Goal: Find specific page/section: Find specific page/section

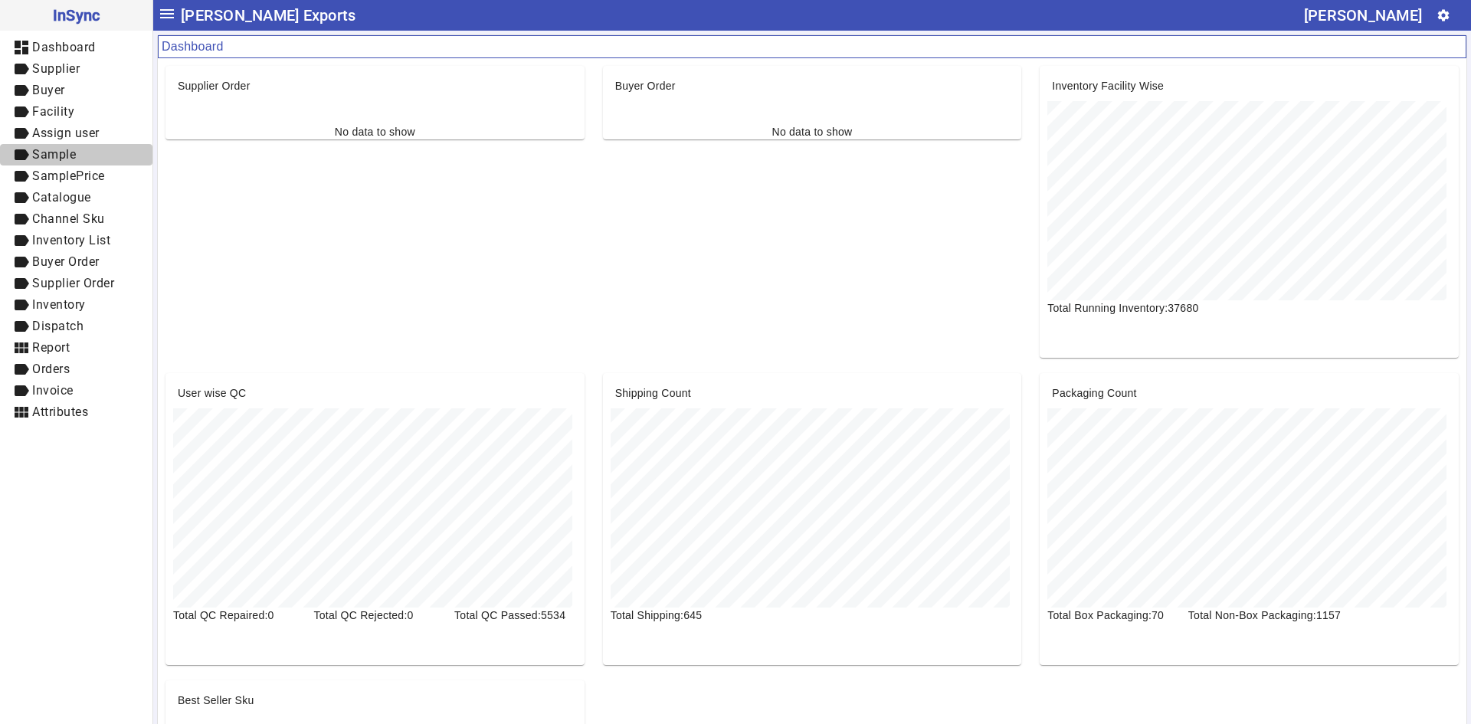
click at [82, 153] on span "label Sample" at bounding box center [76, 155] width 128 height 19
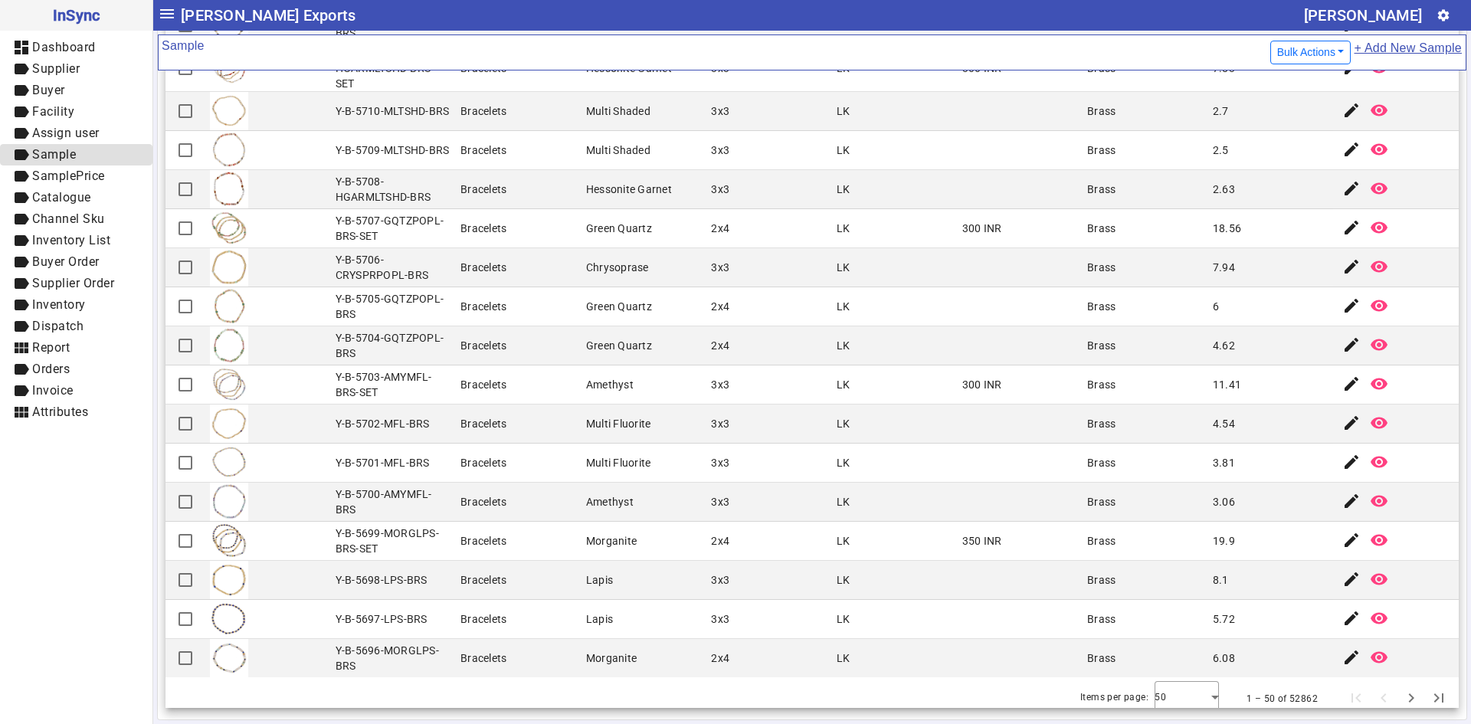
scroll to position [1322, 0]
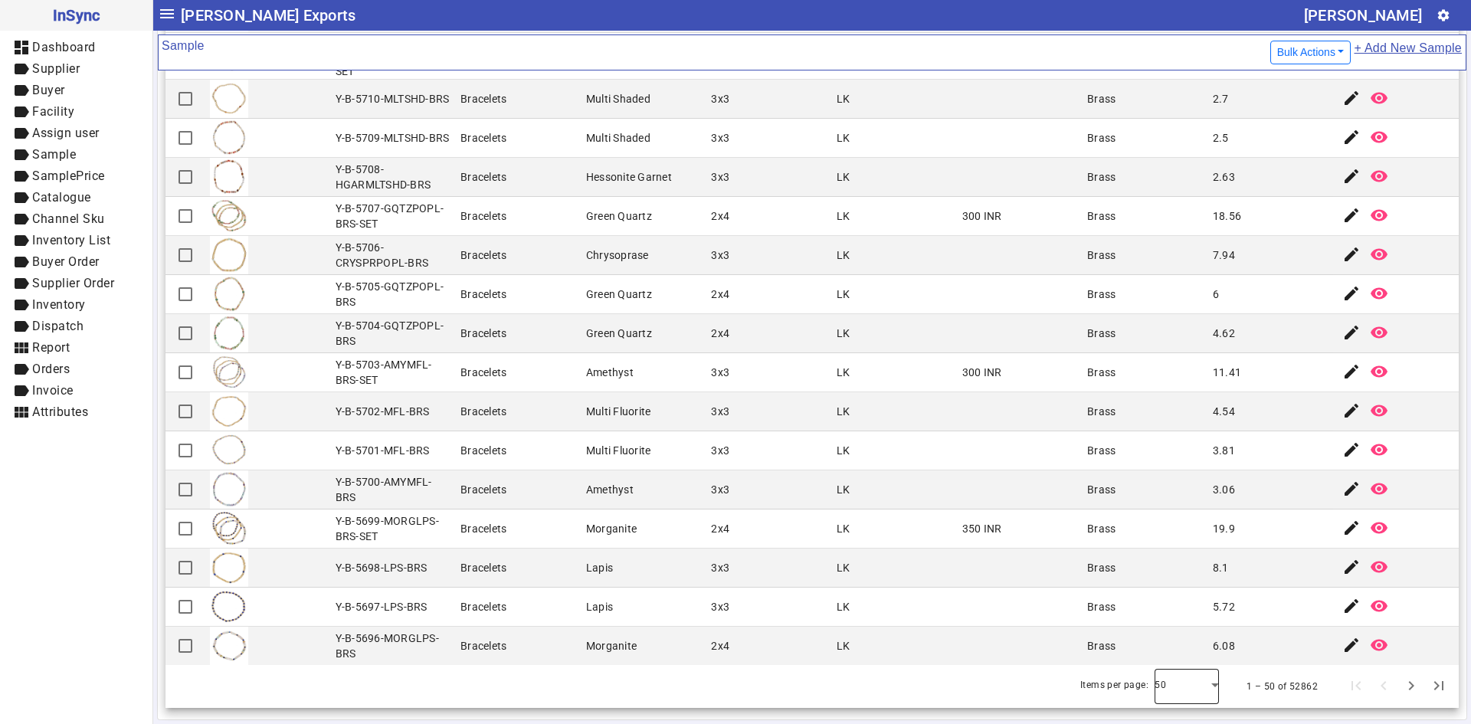
click at [1184, 683] on div at bounding box center [1187, 686] width 64 height 37
click at [1174, 644] on mat-option "100" at bounding box center [1165, 644] width 64 height 37
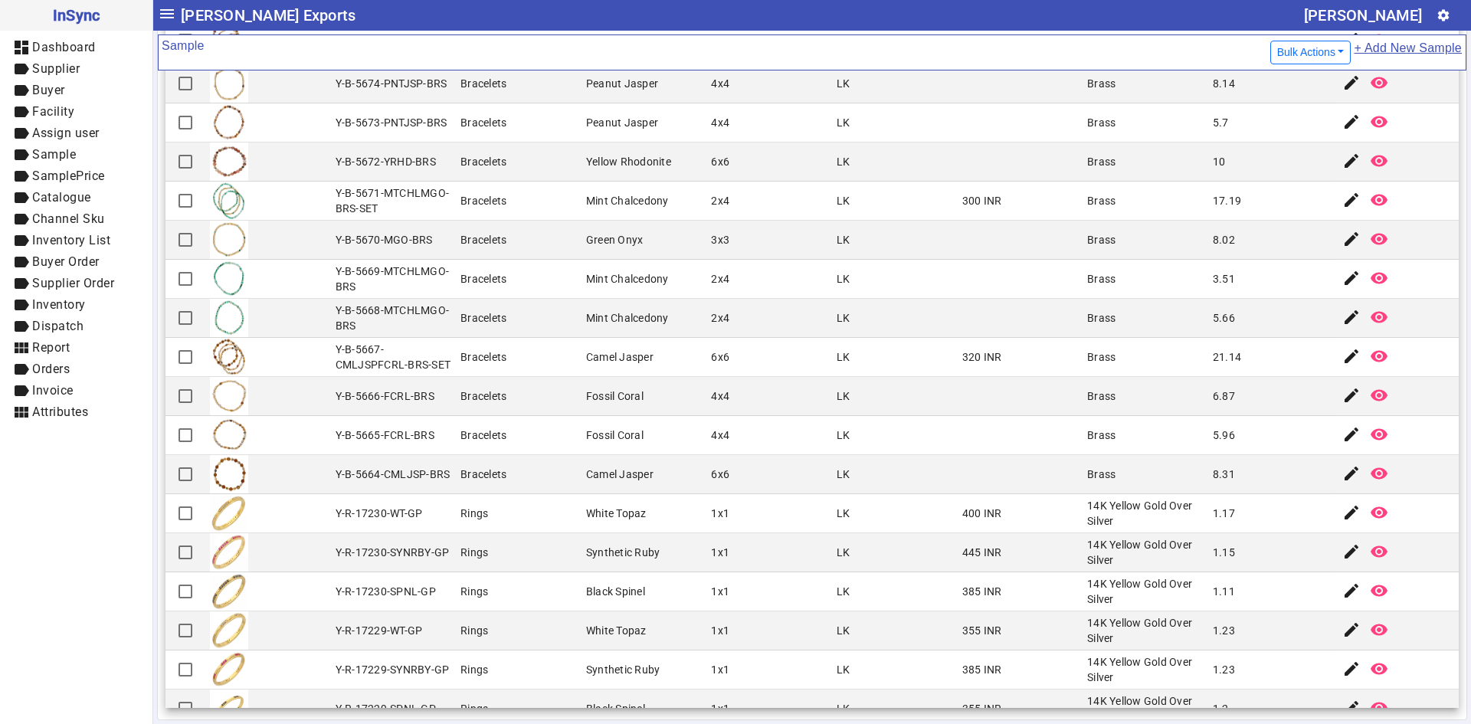
scroll to position [2770, 0]
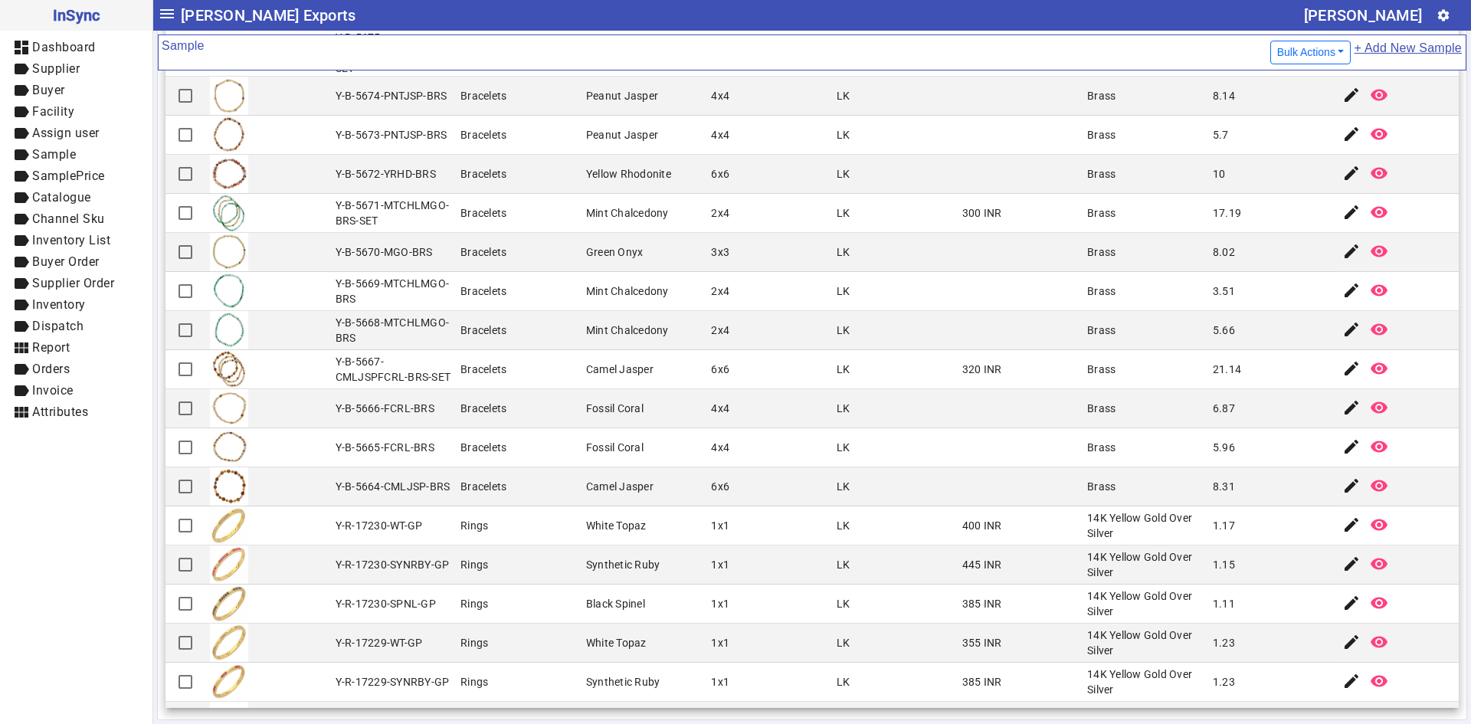
click at [380, 635] on div "Y-R-17229-WT-GP" at bounding box center [379, 642] width 87 height 15
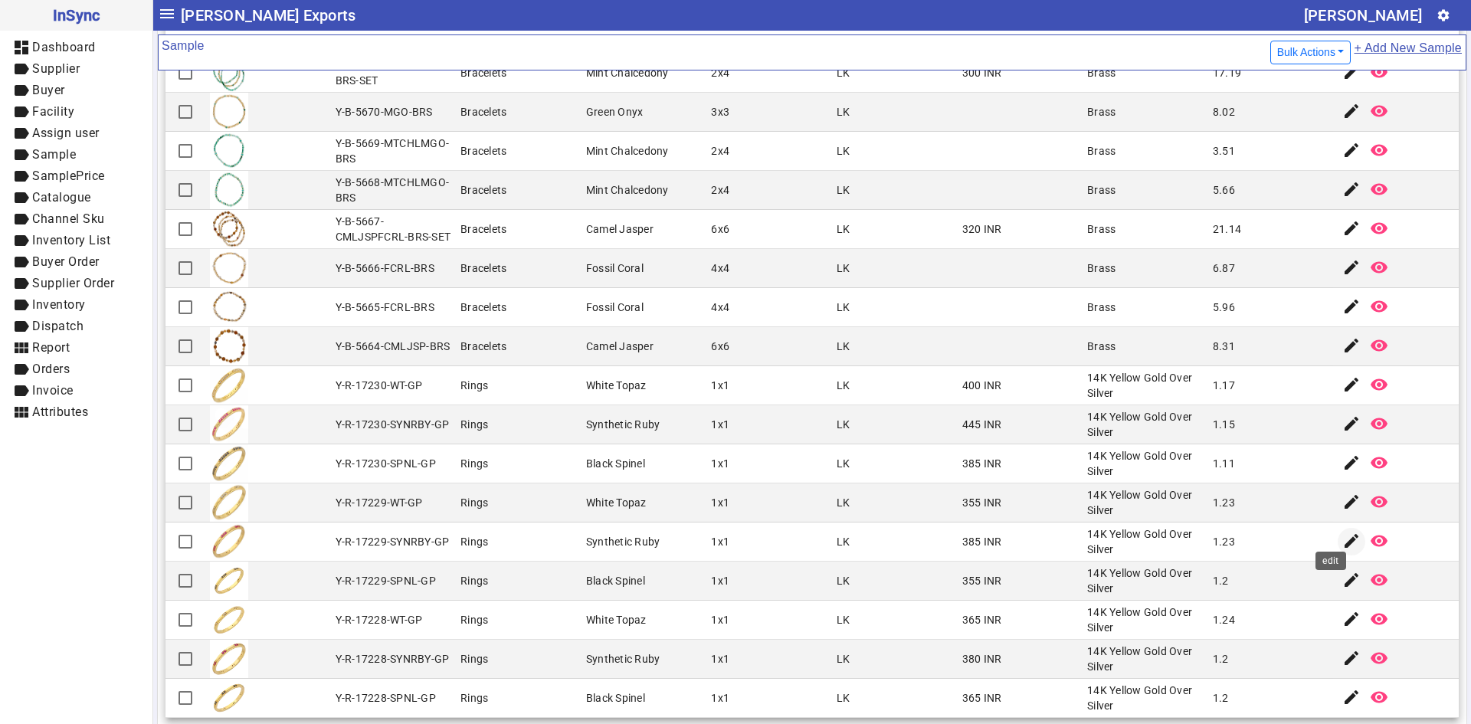
scroll to position [2924, 0]
click at [1342, 529] on mat-icon "edit" at bounding box center [1351, 538] width 18 height 18
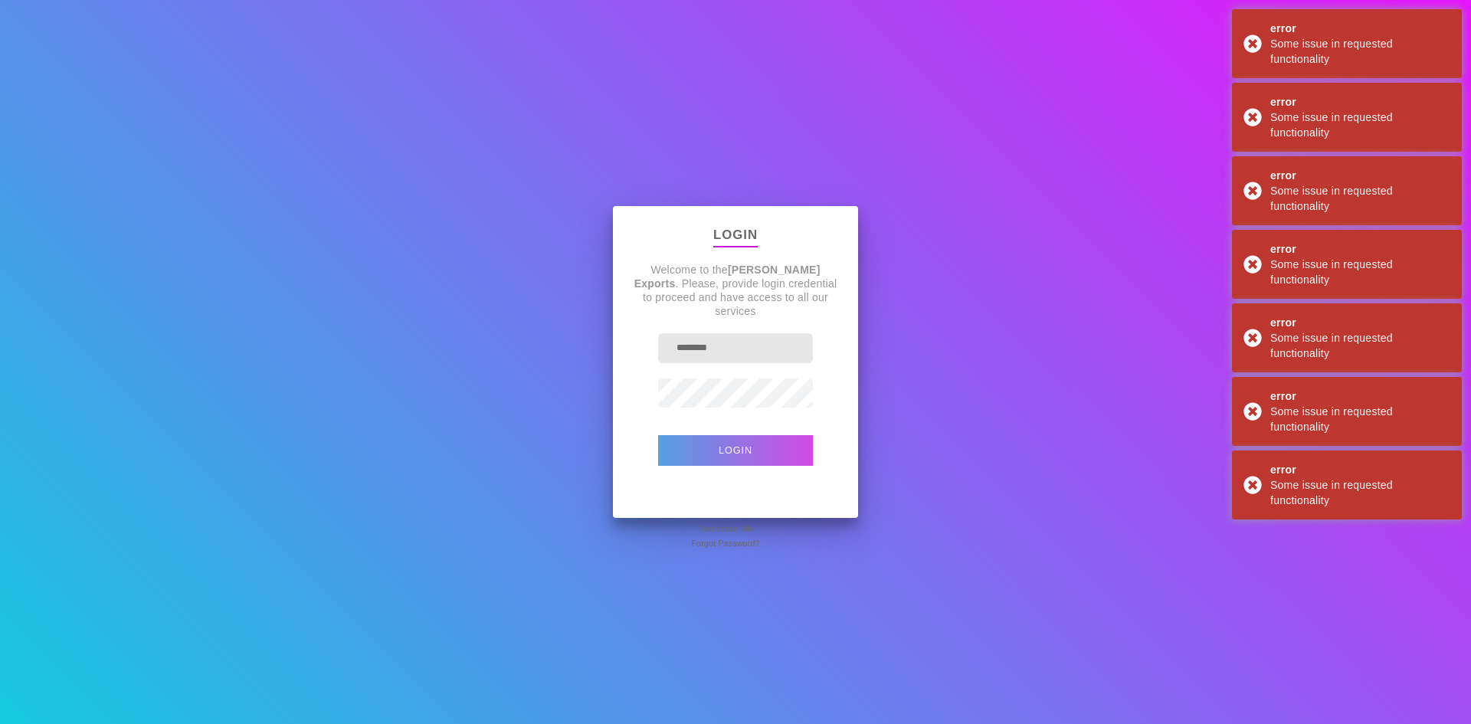
click at [726, 450] on button "Login" at bounding box center [735, 450] width 155 height 31
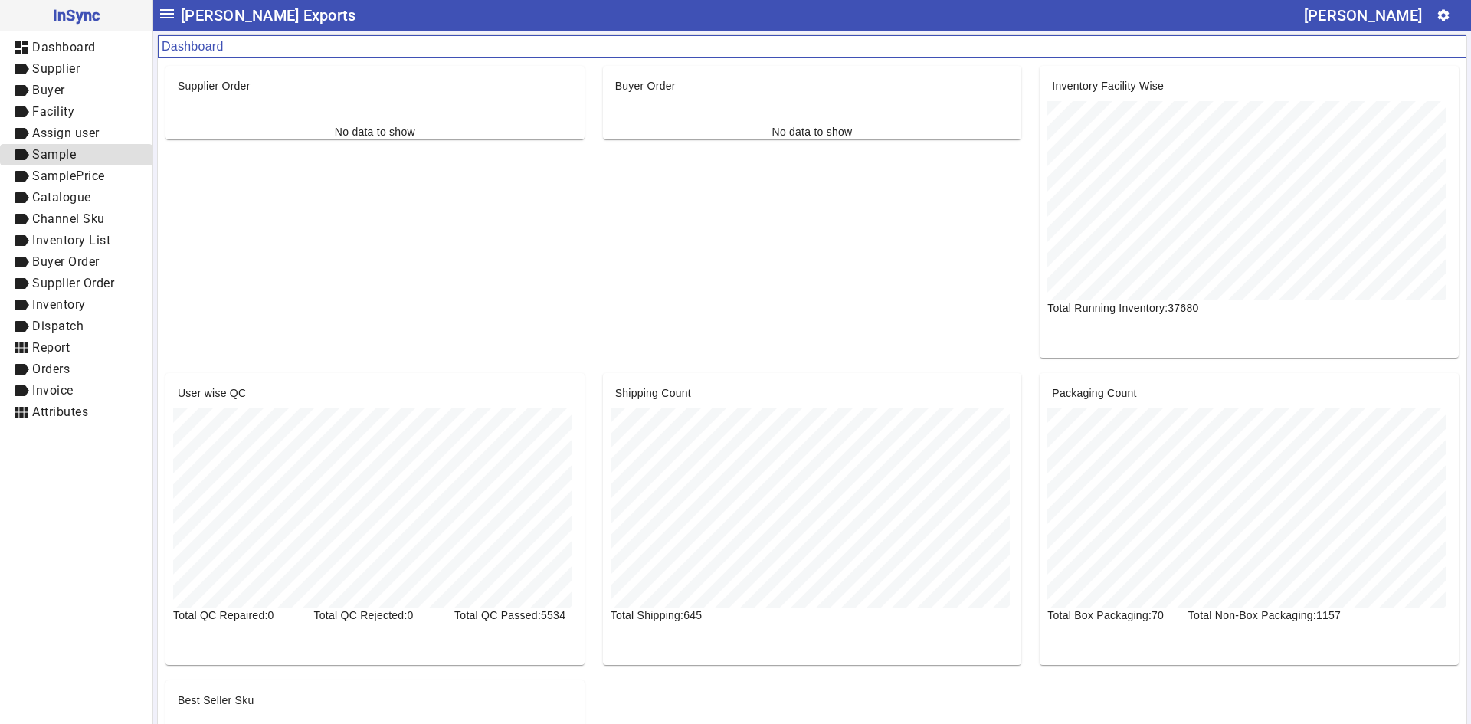
click at [69, 158] on span "Sample" at bounding box center [54, 154] width 44 height 15
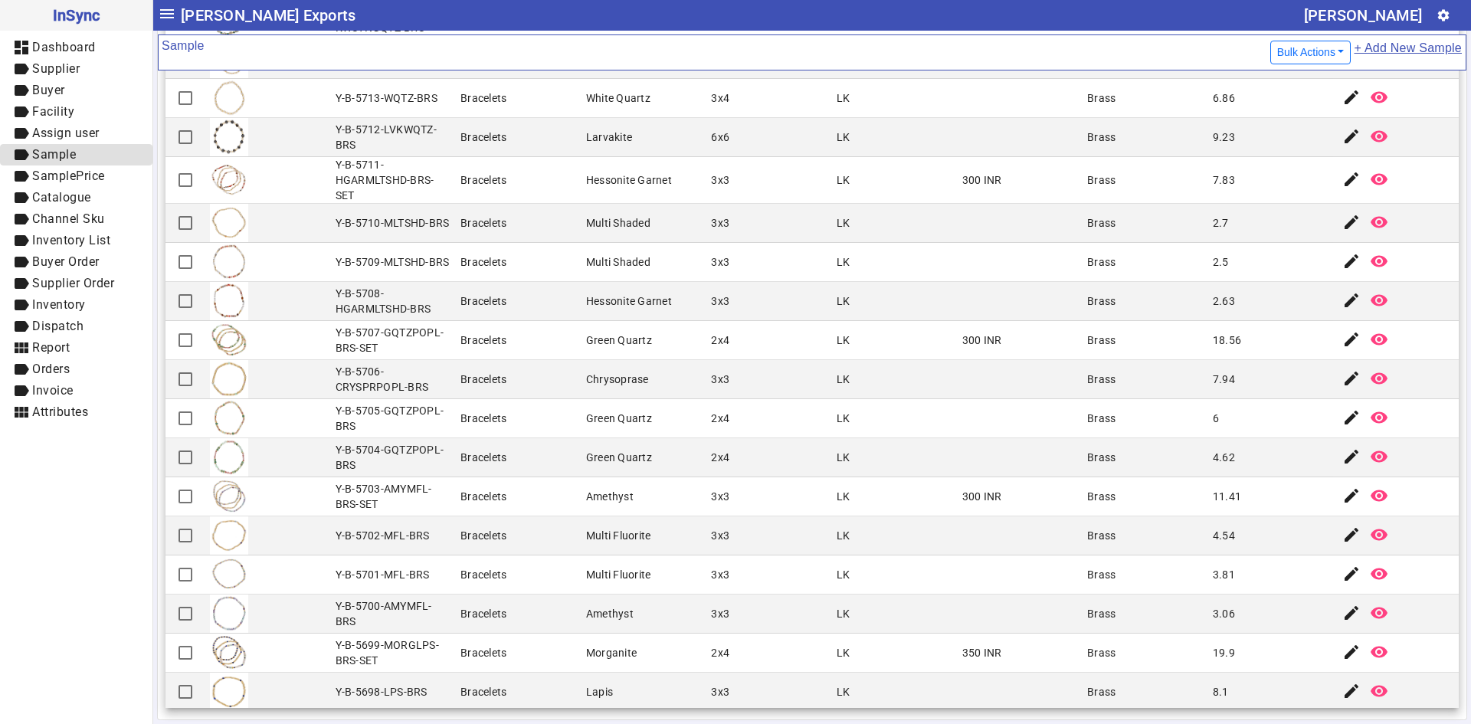
scroll to position [1322, 0]
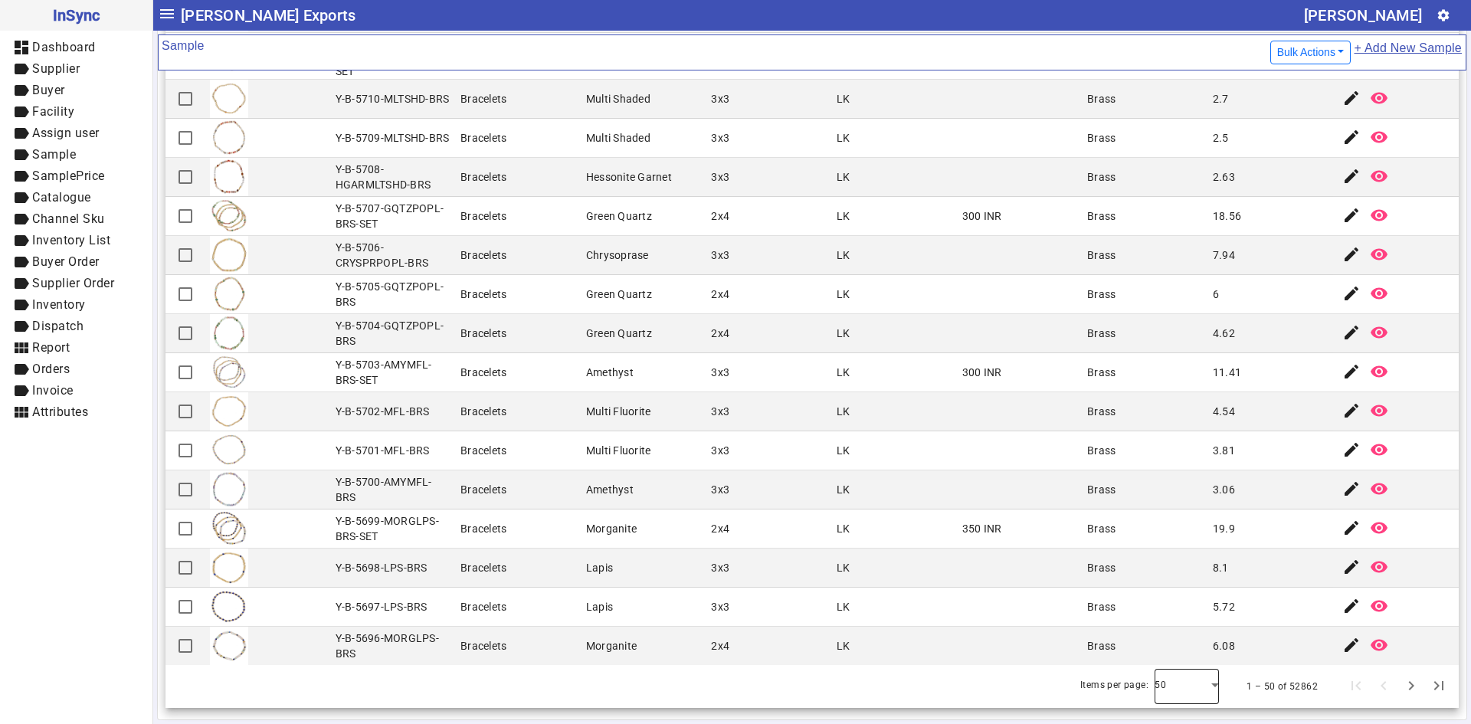
click at [1194, 677] on div at bounding box center [1187, 686] width 64 height 37
click at [1187, 652] on mat-option "100" at bounding box center [1165, 644] width 64 height 37
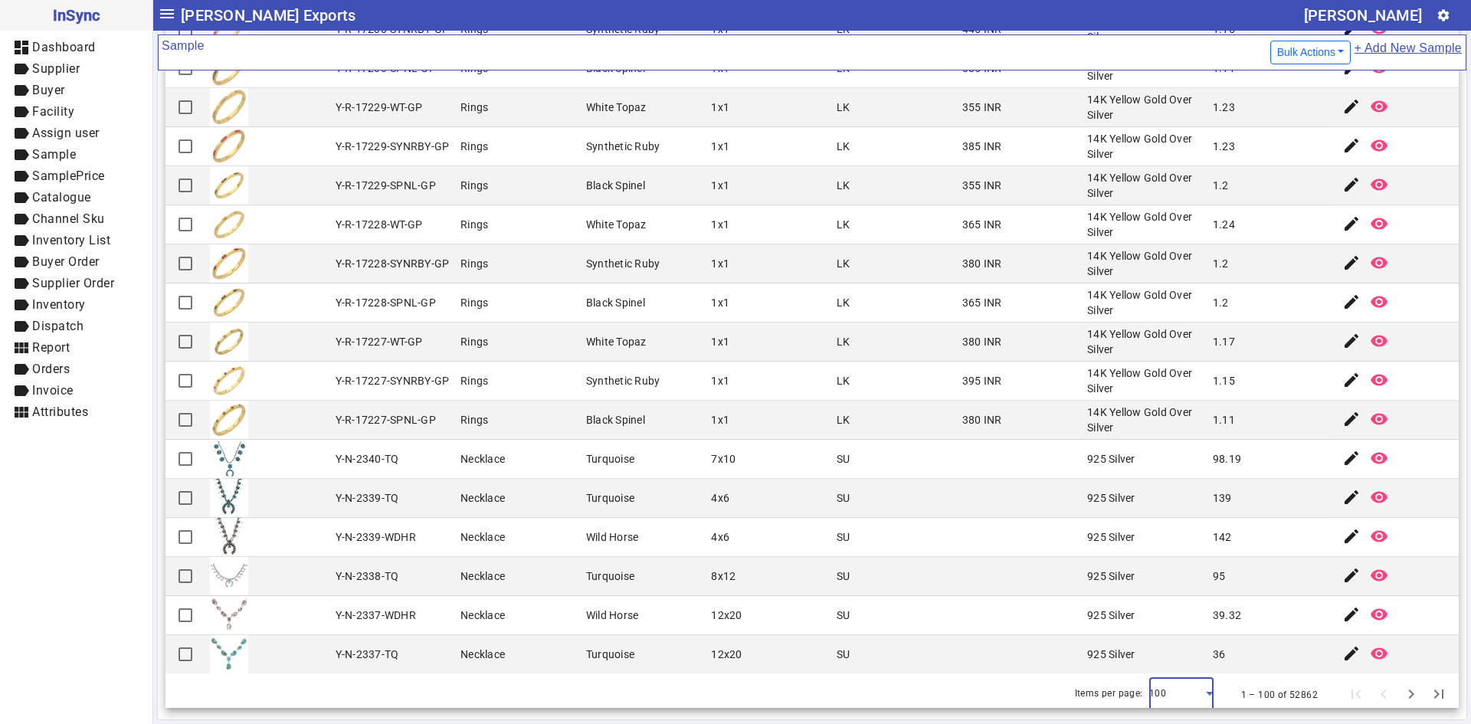
scroll to position [3307, 0]
drag, startPoint x: 1393, startPoint y: 687, endPoint x: 1362, endPoint y: 650, distance: 48.5
click at [1393, 687] on span "Next page" at bounding box center [1411, 694] width 37 height 37
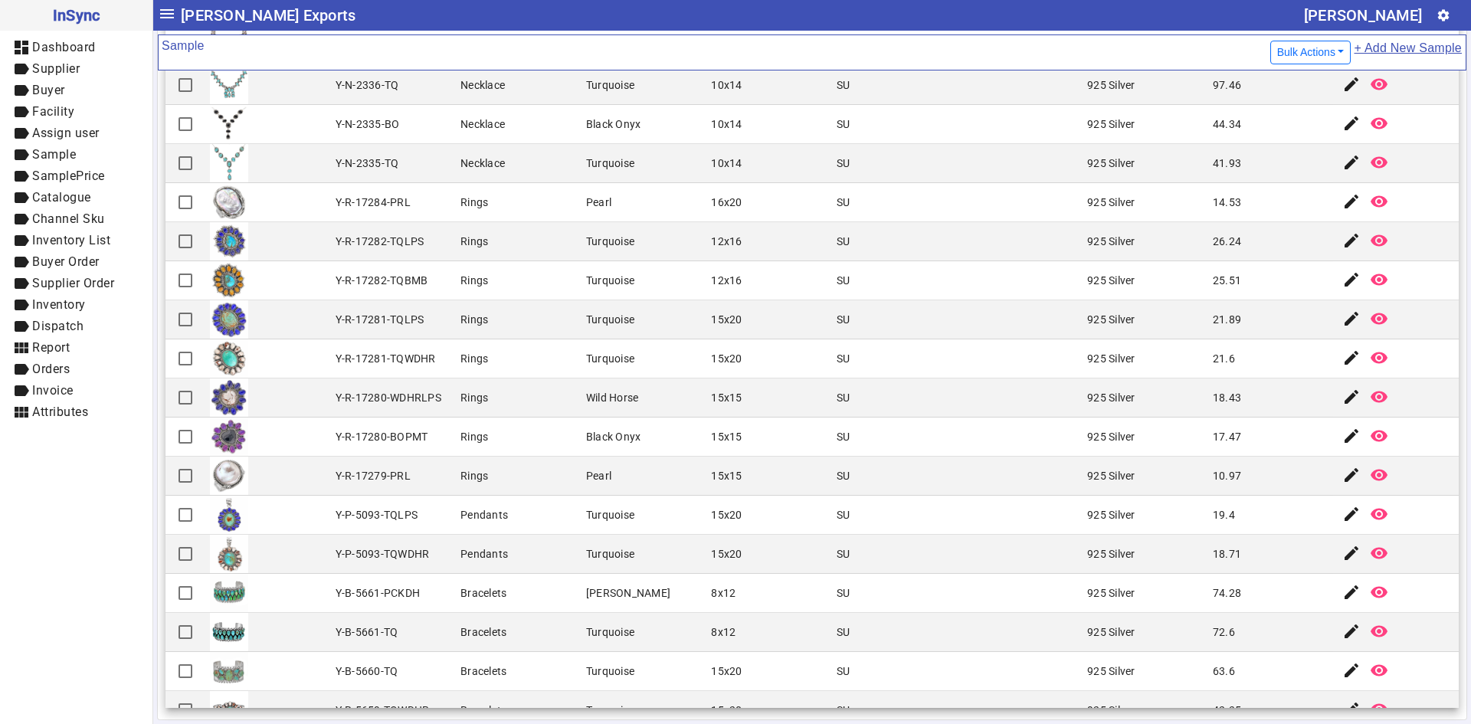
scroll to position [153, 0]
